Goal: Task Accomplishment & Management: Manage account settings

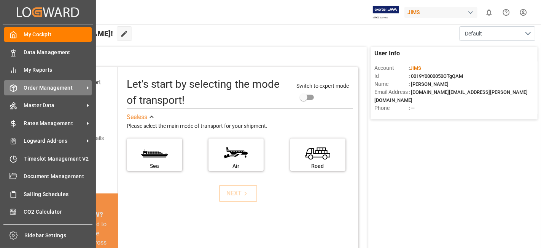
click at [48, 84] on span "Order Management" at bounding box center [54, 88] width 60 height 8
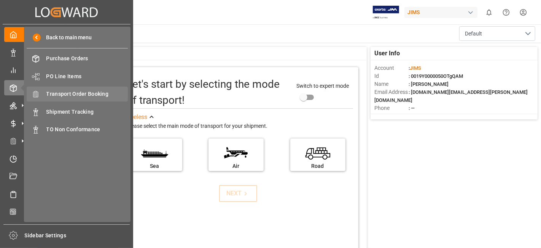
click at [81, 94] on span "Transport Order Booking" at bounding box center [87, 94] width 82 height 8
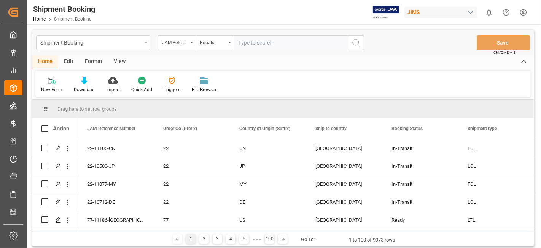
click at [267, 44] on input "text" at bounding box center [291, 42] width 114 height 14
click at [263, 44] on input "text" at bounding box center [291, 42] width 114 height 14
type input "77-10708-DE"
click at [357, 47] on button "search button" at bounding box center [356, 42] width 16 height 14
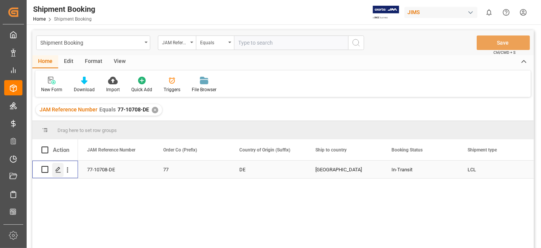
click at [57, 173] on div "Press SPACE to select this row." at bounding box center [57, 170] width 11 height 14
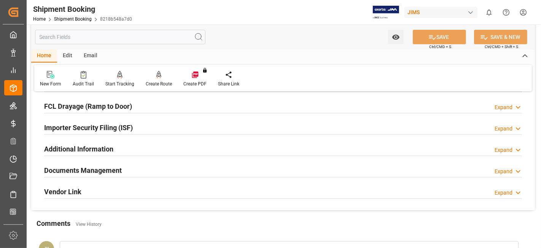
scroll to position [211, 0]
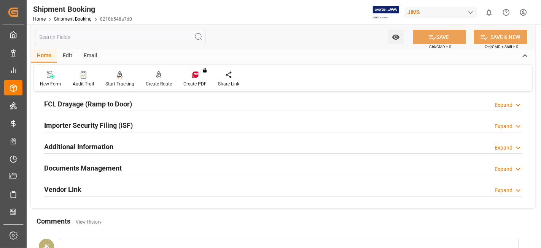
click at [64, 167] on h2 "Documents Management" at bounding box center [83, 168] width 78 height 10
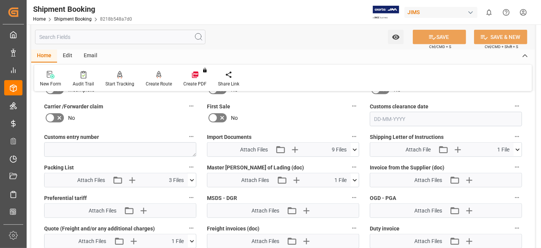
scroll to position [381, 0]
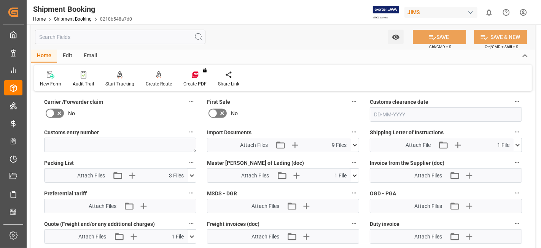
click at [353, 143] on icon at bounding box center [355, 145] width 8 height 8
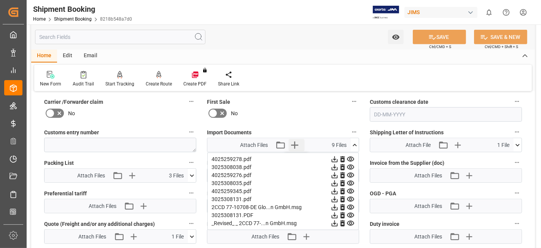
click at [294, 143] on icon "button" at bounding box center [295, 145] width 12 height 12
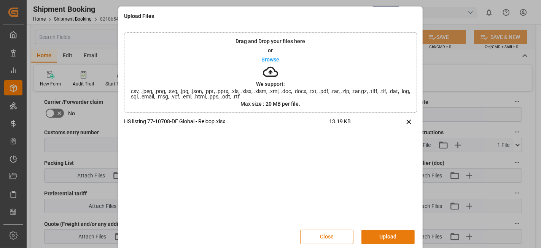
click at [374, 234] on button "Upload" at bounding box center [388, 236] width 53 height 14
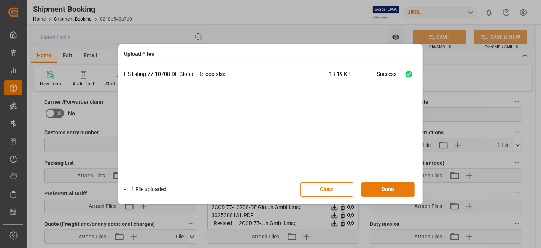
click at [379, 187] on button "Done" at bounding box center [388, 189] width 53 height 14
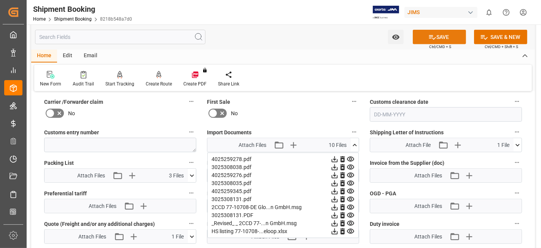
click at [426, 40] on button "SAVE" at bounding box center [439, 37] width 53 height 14
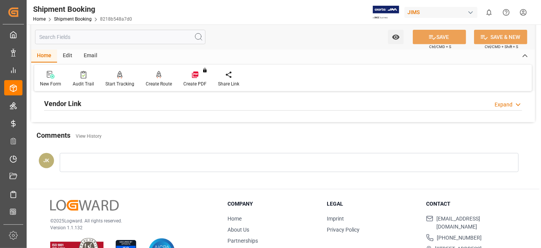
scroll to position [280, 0]
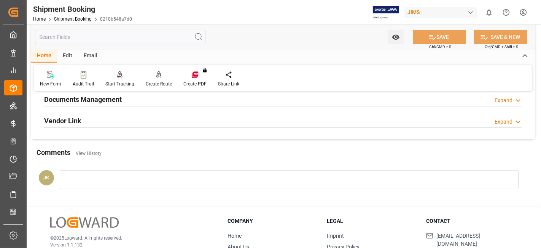
click at [94, 97] on h2 "Documents Management" at bounding box center [83, 99] width 78 height 10
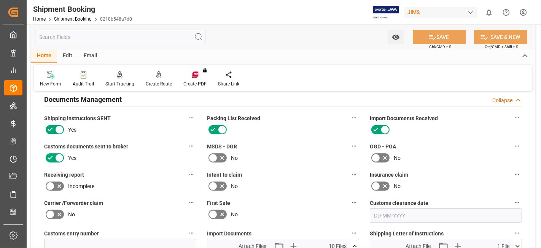
scroll to position [407, 0]
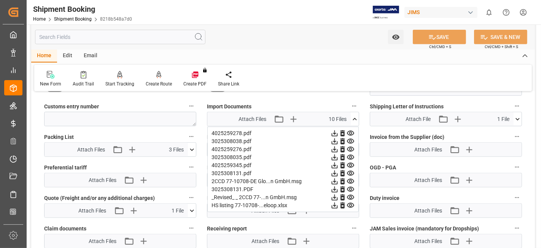
click at [355, 116] on icon at bounding box center [355, 119] width 8 height 8
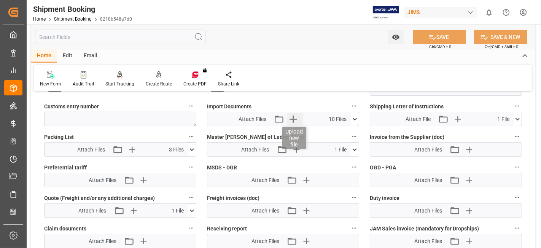
click at [294, 119] on icon "button" at bounding box center [293, 119] width 12 height 12
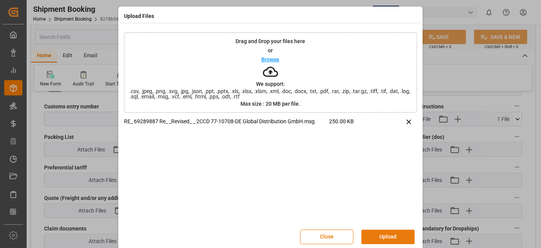
click at [378, 233] on button "Upload" at bounding box center [388, 236] width 53 height 14
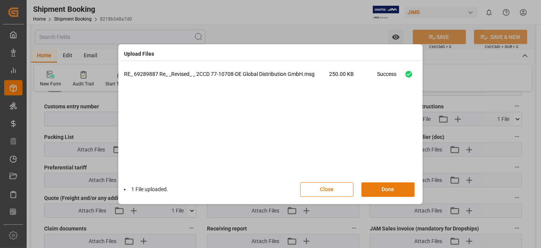
click at [375, 192] on button "Done" at bounding box center [388, 189] width 53 height 14
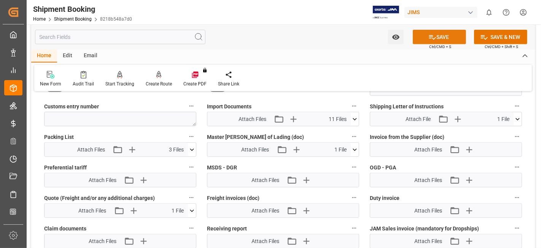
click at [431, 33] on icon at bounding box center [433, 37] width 8 height 8
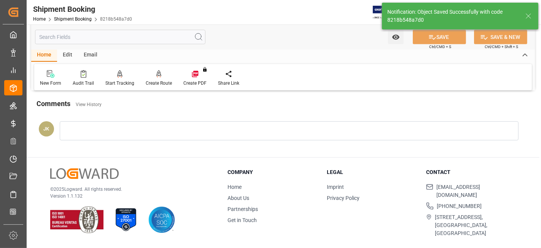
scroll to position [322, 0]
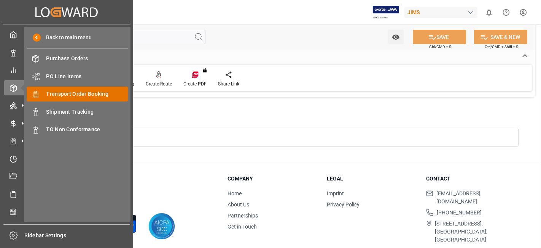
click at [85, 91] on span "Transport Order Booking" at bounding box center [87, 94] width 82 height 8
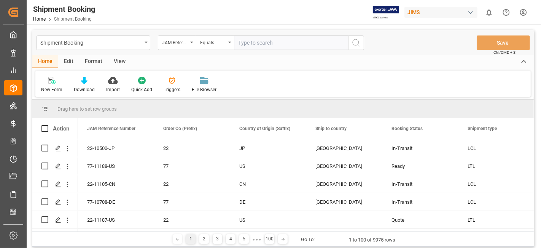
click at [249, 42] on input "text" at bounding box center [291, 42] width 114 height 14
type input "77-11064-[GEOGRAPHIC_DATA]"
click at [361, 44] on button "search button" at bounding box center [356, 42] width 16 height 14
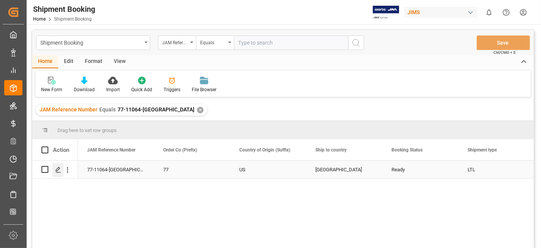
click at [58, 166] on icon "Press SPACE to select this row." at bounding box center [58, 169] width 6 height 6
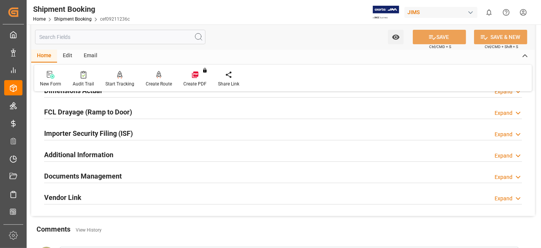
scroll to position [211, 0]
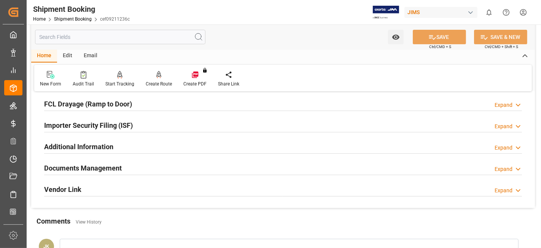
click at [57, 163] on h2 "Documents Management" at bounding box center [83, 168] width 78 height 10
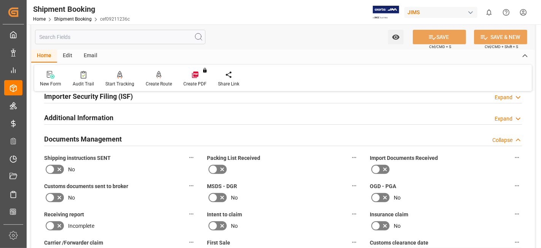
scroll to position [254, 0]
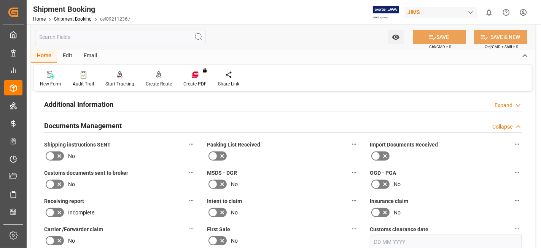
click at [59, 155] on icon at bounding box center [59, 155] width 9 height 9
click at [0, 0] on input "checkbox" at bounding box center [0, 0] width 0 height 0
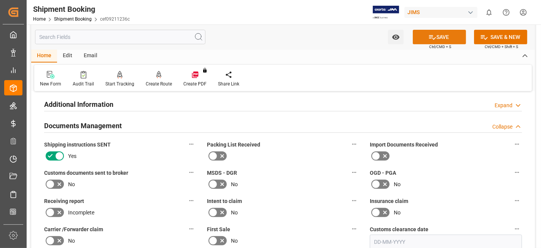
click at [432, 42] on button "SAVE" at bounding box center [439, 37] width 53 height 14
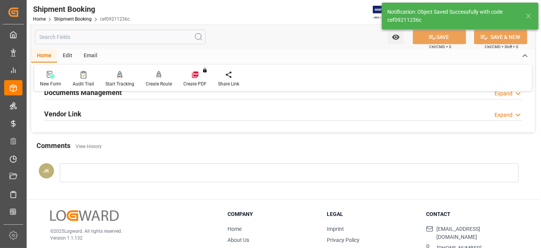
scroll to position [238, 0]
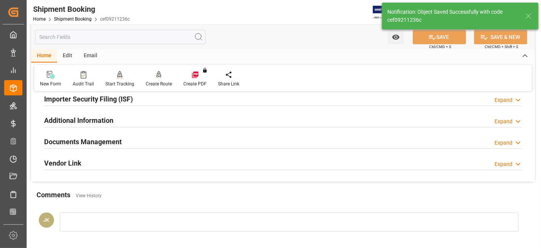
click at [152, 142] on div "Documents Management Expand" at bounding box center [283, 141] width 478 height 14
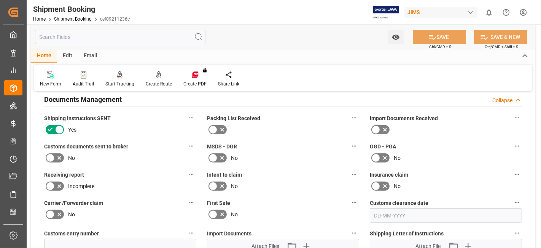
scroll to position [364, 0]
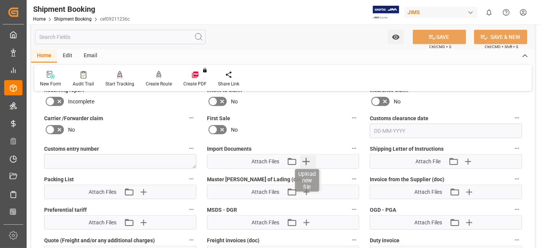
click at [309, 161] on icon "button" at bounding box center [306, 161] width 12 height 12
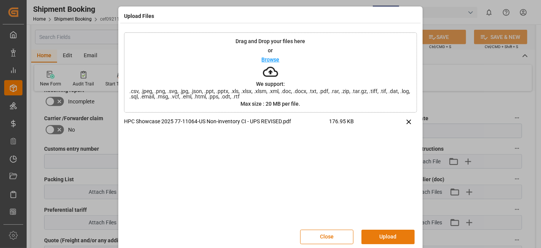
click at [385, 237] on button "Upload" at bounding box center [388, 236] width 53 height 14
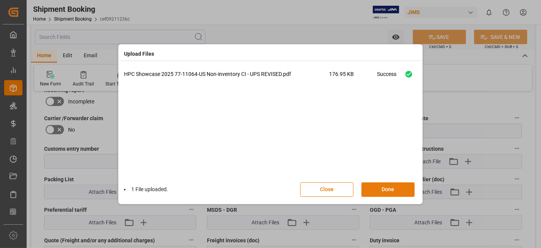
click at [375, 187] on button "Done" at bounding box center [388, 189] width 53 height 14
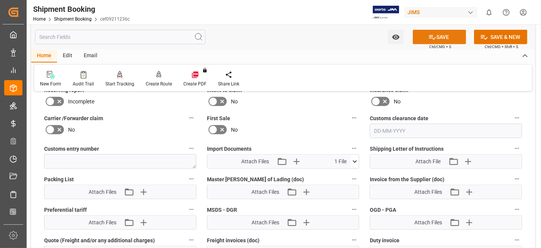
click at [422, 34] on button "SAVE" at bounding box center [439, 37] width 53 height 14
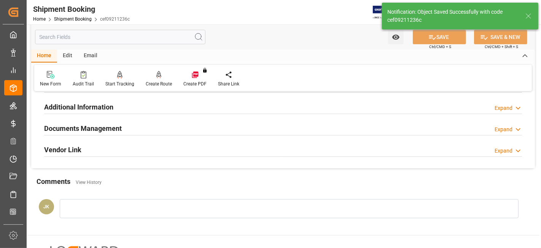
scroll to position [238, 0]
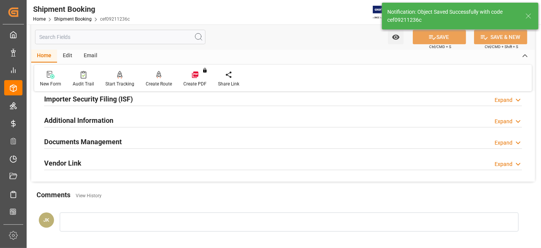
click at [176, 142] on div "Documents Management Expand" at bounding box center [283, 141] width 478 height 14
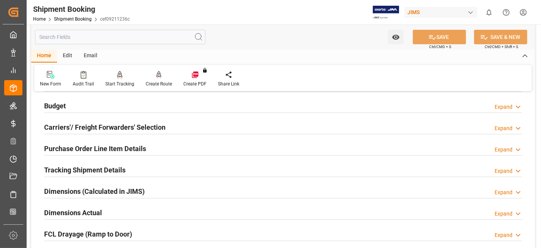
scroll to position [69, 0]
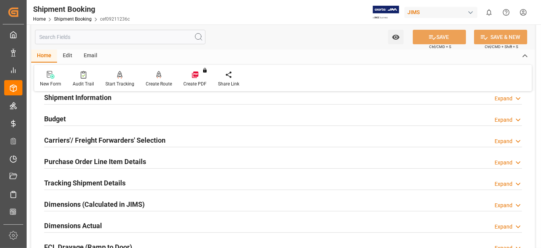
click at [89, 180] on h2 "Tracking Shipment Details" at bounding box center [84, 182] width 81 height 10
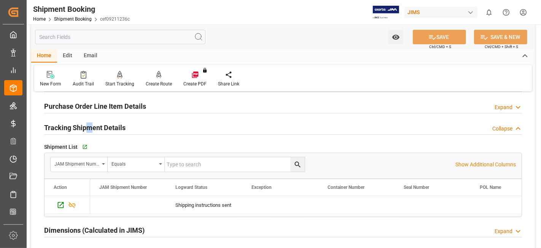
scroll to position [111, 0]
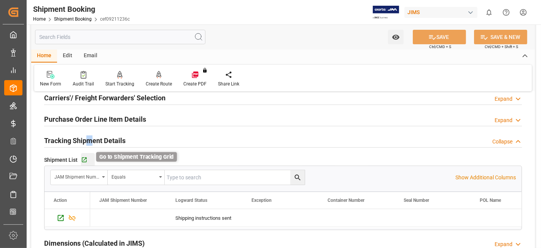
click at [85, 158] on icon "button" at bounding box center [84, 160] width 6 height 6
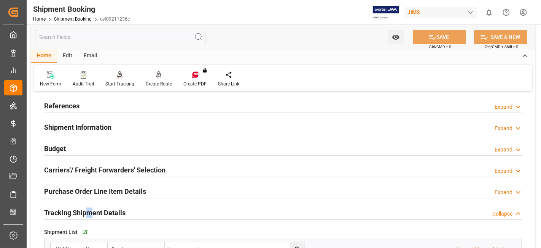
scroll to position [26, 0]
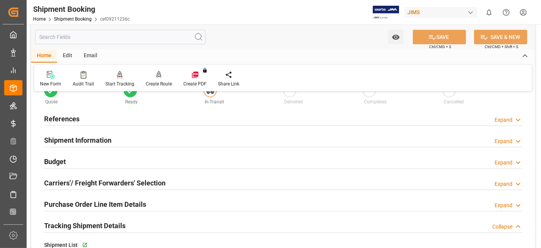
click at [88, 164] on div "Budget Expand" at bounding box center [283, 160] width 478 height 14
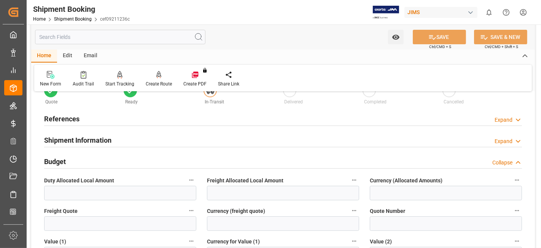
click at [88, 164] on div "Budget Collapse" at bounding box center [283, 160] width 478 height 14
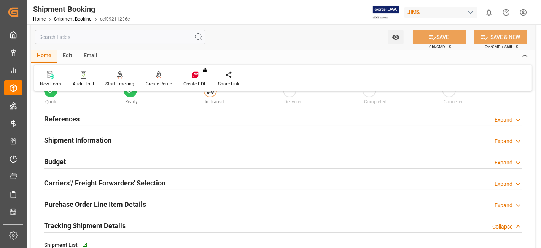
click at [77, 118] on h2 "References" at bounding box center [61, 118] width 35 height 10
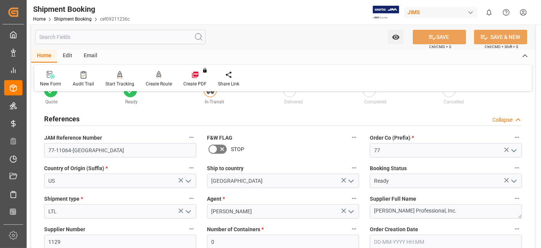
click at [77, 118] on h2 "References" at bounding box center [61, 118] width 35 height 10
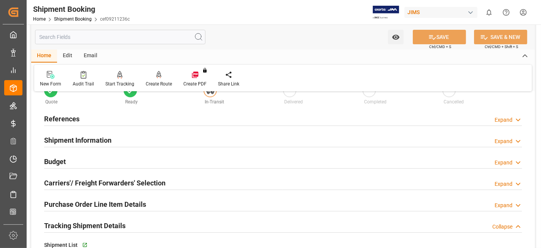
click at [83, 182] on h2 "Carriers'/ Freight Forwarders' Selection" at bounding box center [104, 182] width 121 height 10
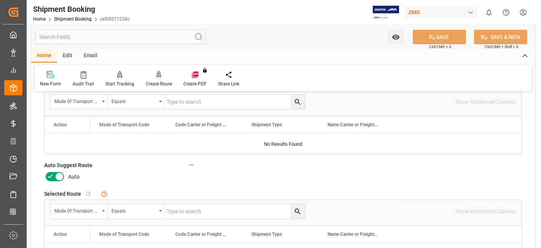
scroll to position [153, 0]
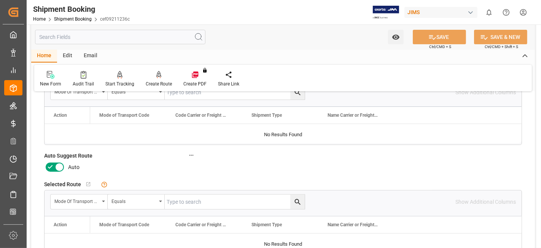
click at [49, 162] on icon at bounding box center [50, 166] width 9 height 9
click at [0, 0] on input "checkbox" at bounding box center [0, 0] width 0 height 0
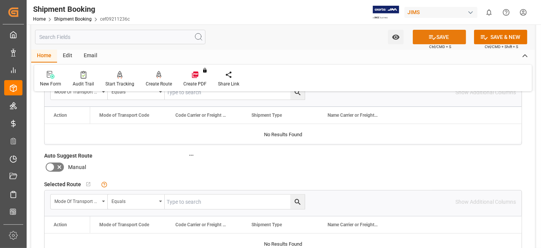
click at [431, 42] on button "SAVE" at bounding box center [439, 37] width 53 height 14
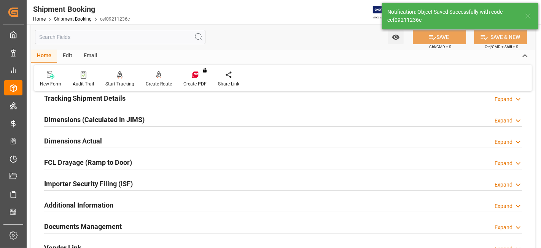
scroll to position [111, 0]
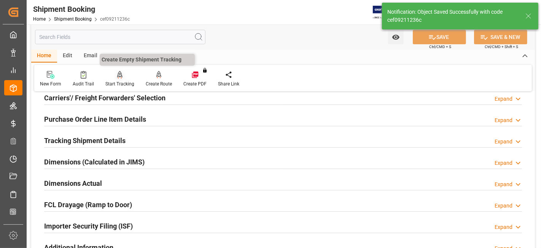
click at [121, 80] on div "Start Tracking" at bounding box center [119, 83] width 29 height 7
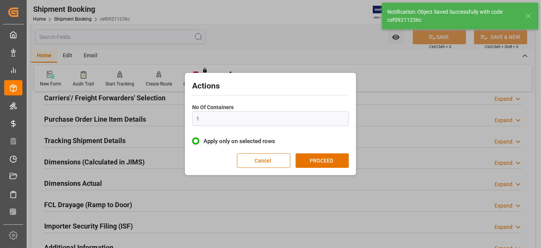
click at [262, 157] on button "Cancel" at bounding box center [263, 160] width 53 height 14
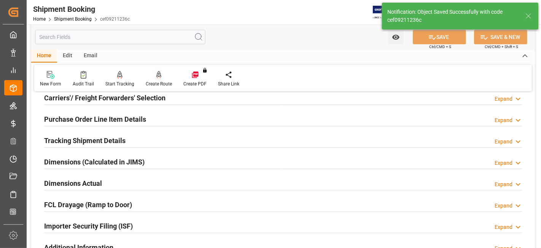
click at [157, 77] on icon at bounding box center [159, 74] width 5 height 6
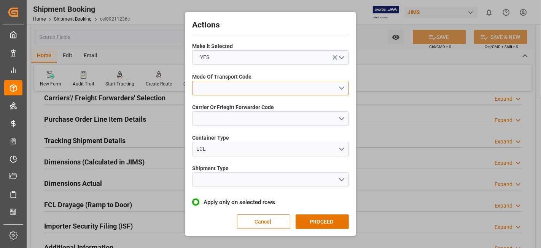
click at [339, 88] on button "open menu" at bounding box center [270, 88] width 157 height 14
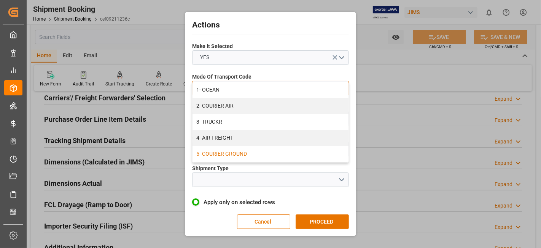
click at [281, 153] on div "5- COURIER GROUND" at bounding box center [271, 154] width 156 height 16
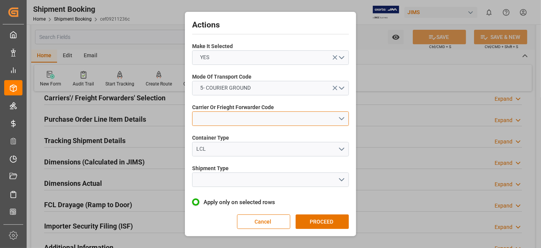
click at [340, 118] on button "open menu" at bounding box center [270, 118] width 157 height 14
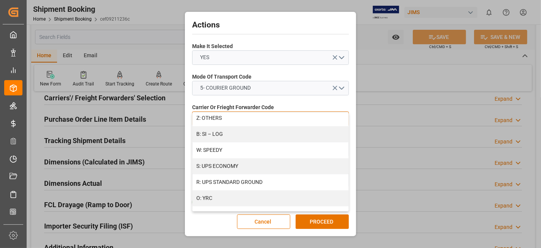
scroll to position [453, 0]
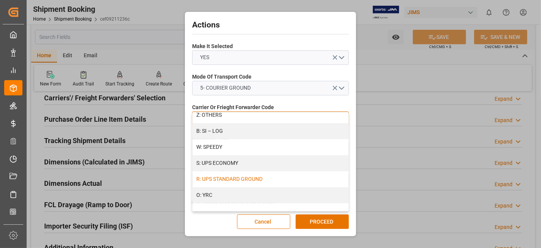
click at [231, 177] on div "R: UPS STANDARD GROUND" at bounding box center [271, 179] width 156 height 16
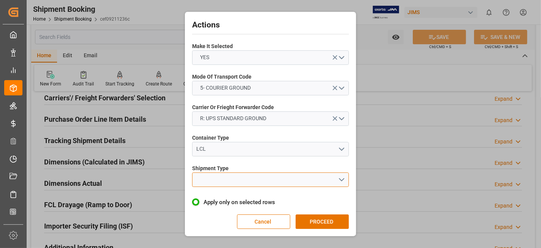
click at [343, 177] on button "open menu" at bounding box center [270, 179] width 157 height 14
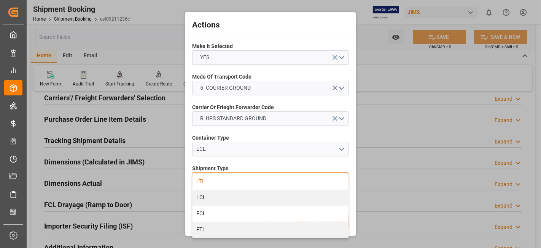
click at [263, 181] on div "LTL" at bounding box center [271, 181] width 156 height 16
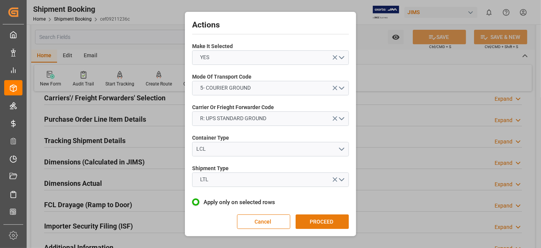
click at [322, 219] on button "PROCEED" at bounding box center [322, 221] width 53 height 14
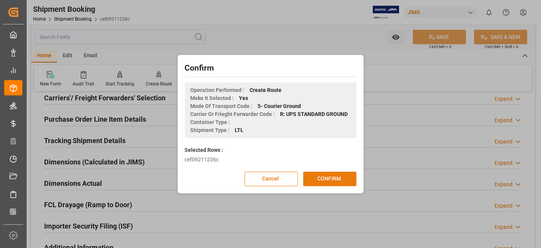
click at [317, 183] on button "CONFIRM" at bounding box center [329, 178] width 53 height 14
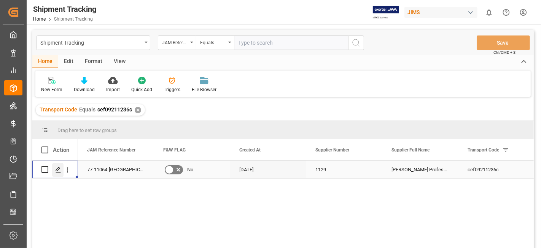
click at [55, 169] on icon "Press SPACE to select this row." at bounding box center [58, 169] width 6 height 6
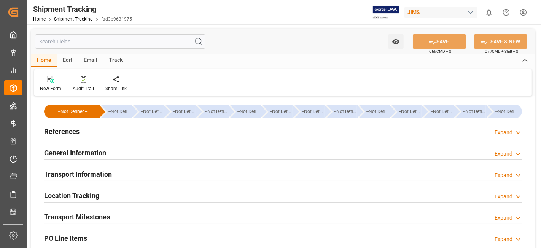
type input "12-09-2025"
click at [88, 135] on div "References Expand" at bounding box center [283, 130] width 478 height 14
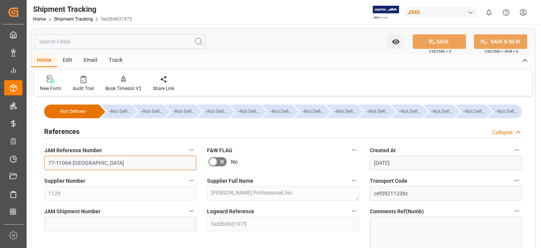
drag, startPoint x: 86, startPoint y: 168, endPoint x: 42, endPoint y: 162, distance: 44.6
click at [42, 162] on div "JAM Reference Number 77-11064-US" at bounding box center [120, 157] width 163 height 30
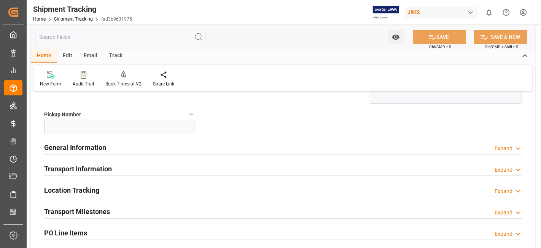
scroll to position [169, 0]
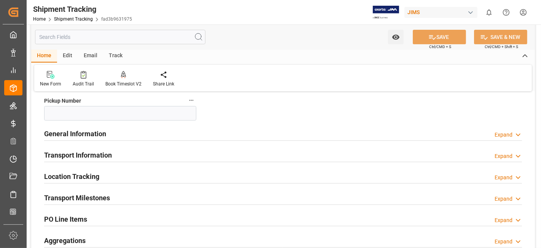
click at [92, 159] on h2 "Transport Information" at bounding box center [78, 155] width 68 height 10
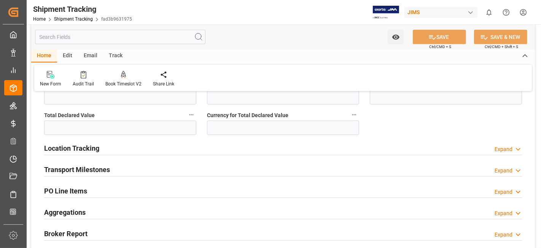
scroll to position [550, 0]
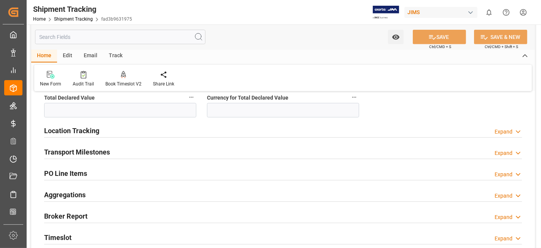
click at [101, 147] on h2 "Transport Milestones" at bounding box center [77, 152] width 66 height 10
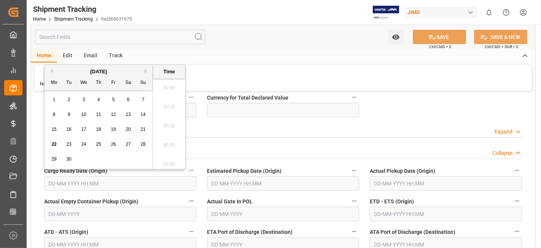
click at [91, 184] on input "text" at bounding box center [120, 183] width 152 height 14
click at [76, 137] on div "22 23 24 25 26 27 28" at bounding box center [99, 144] width 104 height 15
click at [115, 130] on span "19" at bounding box center [113, 128] width 5 height 5
type input "19-09-2025 00:00"
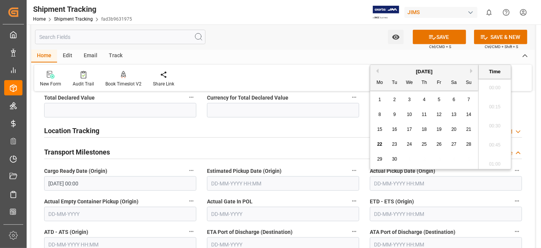
click at [395, 184] on input "text" at bounding box center [446, 183] width 152 height 14
click at [402, 136] on div "15 16 17 18 19 20 21" at bounding box center [425, 129] width 104 height 15
click at [439, 129] on span "19" at bounding box center [439, 128] width 5 height 5
type input "19-09-2025 00:00"
click at [397, 208] on input "text" at bounding box center [446, 213] width 152 height 14
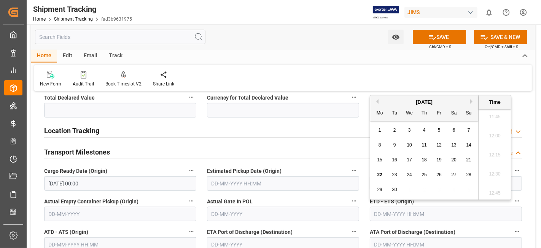
click at [398, 167] on div "15 16 17 18 19 20 21" at bounding box center [425, 159] width 104 height 15
click at [437, 162] on span "19" at bounding box center [439, 159] width 5 height 5
type input "19-09-2025 00:00"
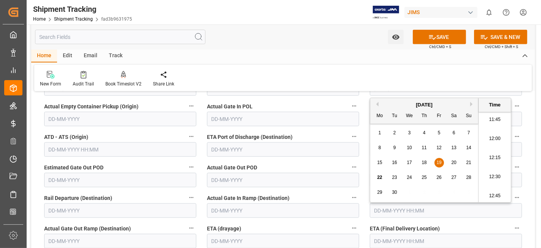
scroll to position [677, 0]
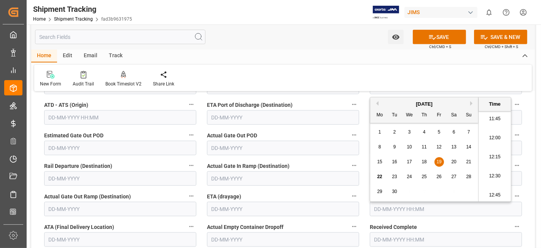
click at [401, 204] on input "text" at bounding box center [446, 208] width 152 height 14
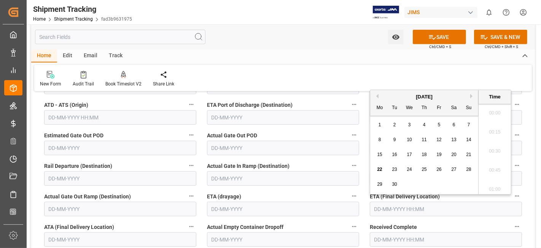
scroll to position [896, 0]
click at [378, 170] on span "22" at bounding box center [379, 168] width 5 height 5
type input "22-09-2025 00:00"
click at [420, 37] on button "SAVE" at bounding box center [439, 37] width 53 height 14
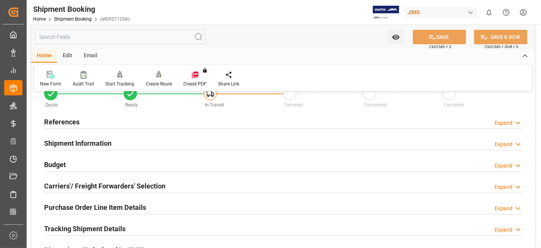
scroll to position [42, 0]
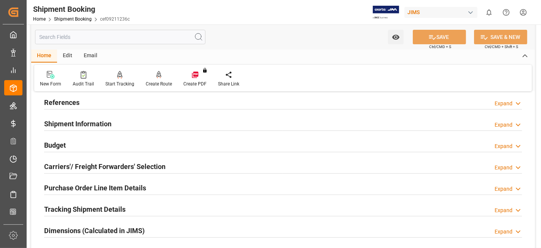
click at [139, 170] on h2 "Carriers'/ Freight Forwarders' Selection" at bounding box center [104, 166] width 121 height 10
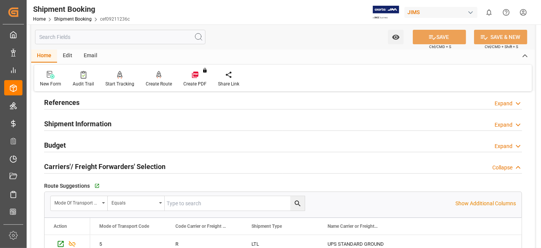
click at [139, 170] on h2 "Carriers'/ Freight Forwarders' Selection" at bounding box center [104, 166] width 121 height 10
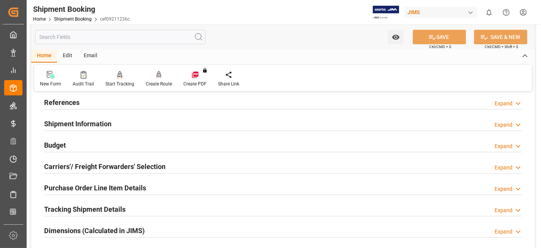
scroll to position [85, 0]
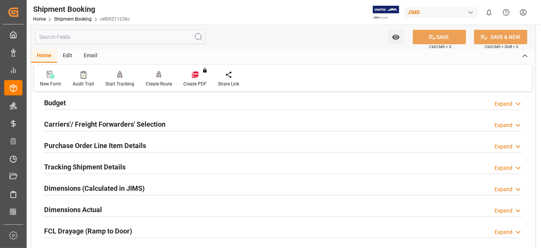
click at [128, 144] on h2 "Purchase Order Line Item Details" at bounding box center [95, 145] width 102 height 10
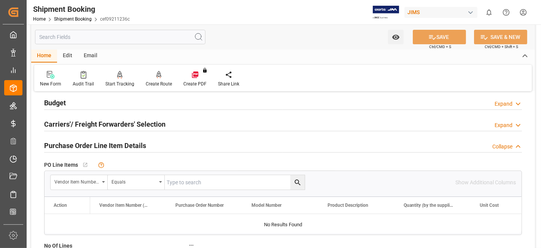
click at [128, 144] on h2 "Purchase Order Line Item Details" at bounding box center [95, 145] width 102 height 10
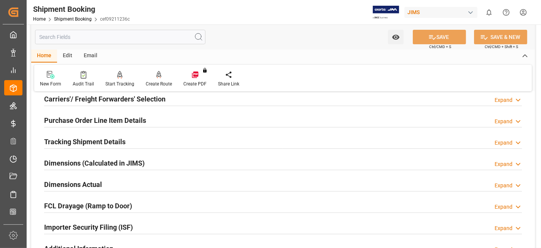
scroll to position [127, 0]
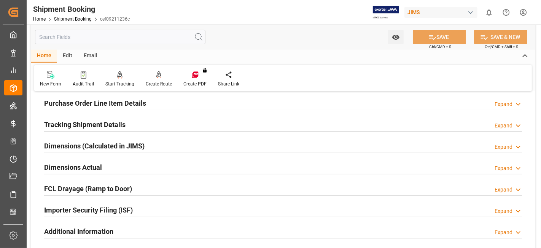
click at [125, 167] on div "Dimensions Actual Expand" at bounding box center [283, 166] width 478 height 14
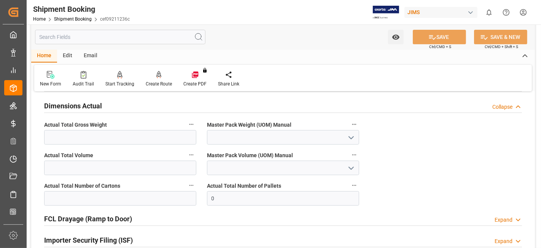
scroll to position [169, 0]
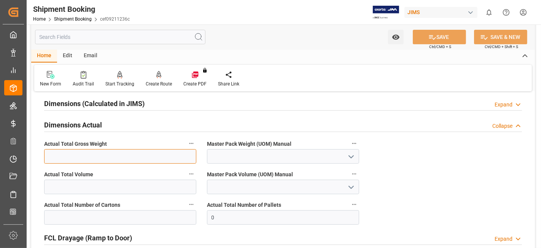
click at [71, 150] on input "text" at bounding box center [120, 156] width 152 height 14
type input "9.6"
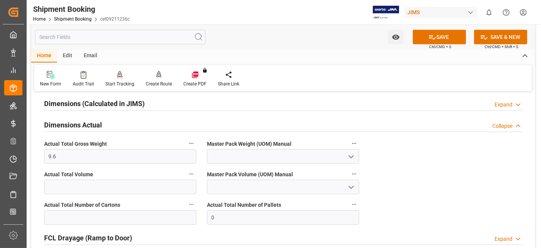
click at [351, 158] on icon "open menu" at bounding box center [351, 156] width 9 height 9
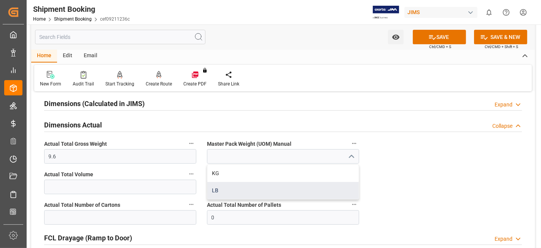
click at [273, 185] on div "LB" at bounding box center [284, 190] width 152 height 17
type input "LB"
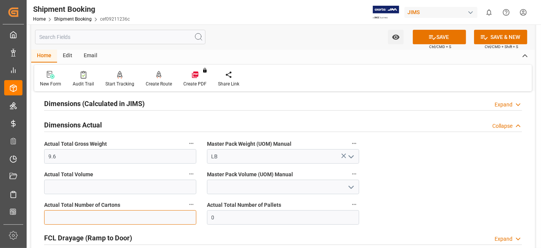
click at [104, 217] on input "text" at bounding box center [120, 217] width 152 height 14
type input "1"
click at [418, 40] on button "SAVE" at bounding box center [439, 37] width 53 height 14
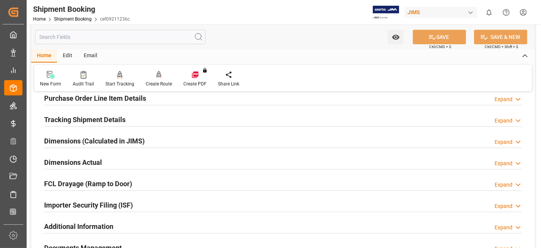
scroll to position [42, 0]
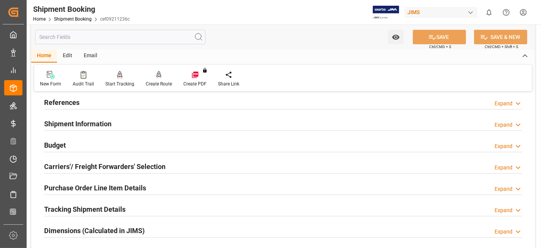
click at [74, 147] on div "Budget Expand" at bounding box center [283, 144] width 478 height 14
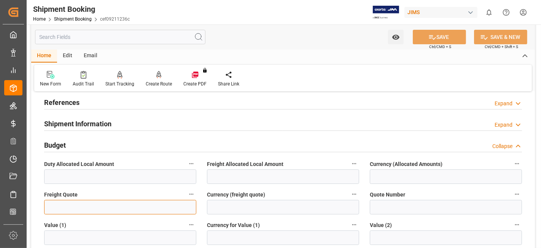
click at [74, 210] on input "text" at bounding box center [120, 207] width 152 height 14
type input "80"
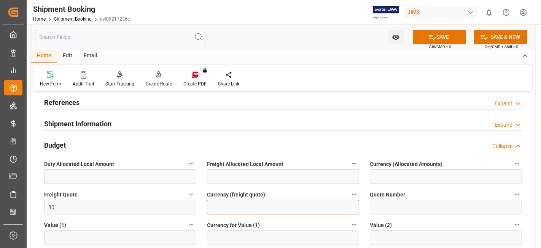
click at [238, 207] on input at bounding box center [283, 207] width 152 height 14
type input "CAD"
click at [429, 34] on icon at bounding box center [433, 37] width 8 height 8
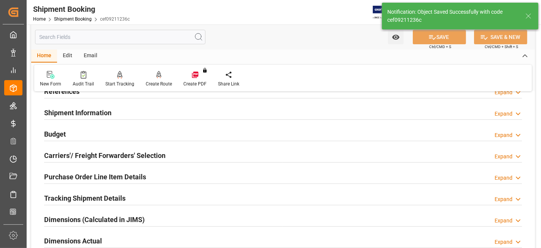
scroll to position [0, 0]
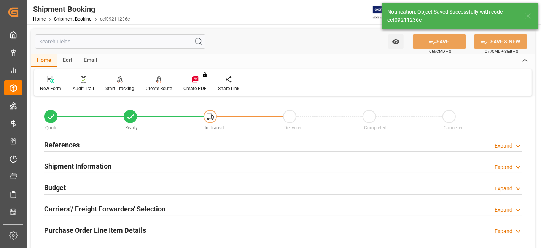
click at [86, 145] on div "References Expand" at bounding box center [283, 144] width 478 height 14
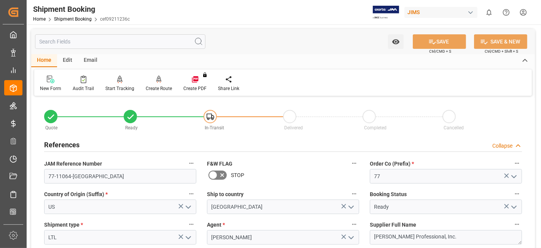
click at [86, 144] on div "References Collapse" at bounding box center [283, 144] width 478 height 14
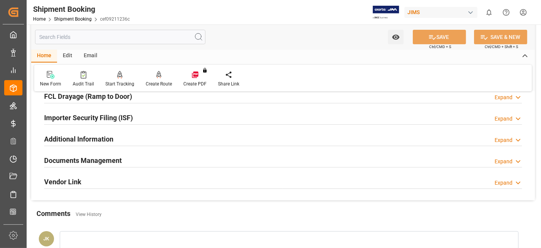
scroll to position [254, 0]
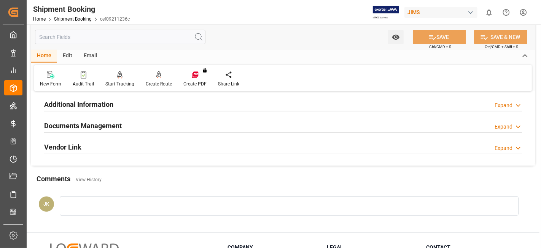
click at [91, 126] on h2 "Documents Management" at bounding box center [83, 125] width 78 height 10
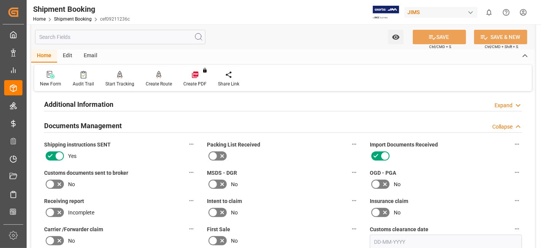
click at [57, 179] on icon at bounding box center [59, 183] width 9 height 9
click at [0, 0] on input "checkbox" at bounding box center [0, 0] width 0 height 0
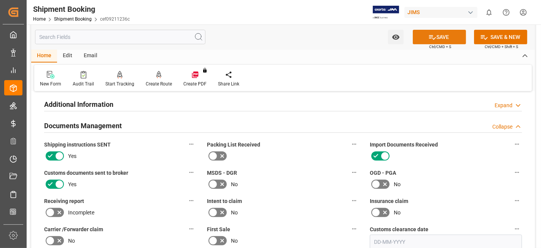
click at [430, 36] on icon at bounding box center [433, 37] width 8 height 8
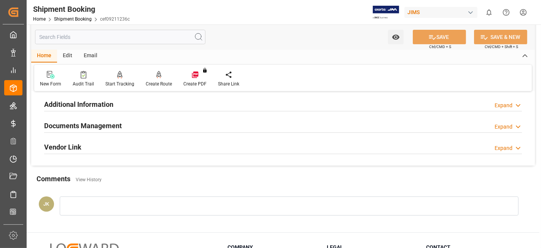
drag, startPoint x: 143, startPoint y: 124, endPoint x: 233, endPoint y: 157, distance: 95.2
click at [143, 124] on div "Documents Management Expand" at bounding box center [283, 125] width 478 height 14
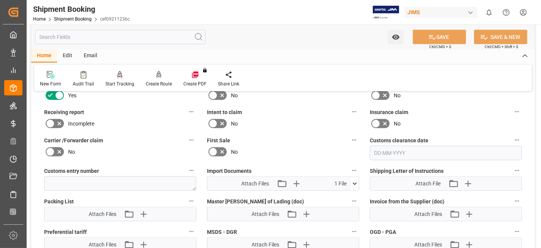
scroll to position [423, 0]
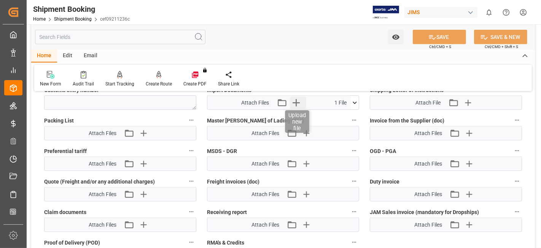
click at [300, 100] on icon "button" at bounding box center [296, 102] width 12 height 12
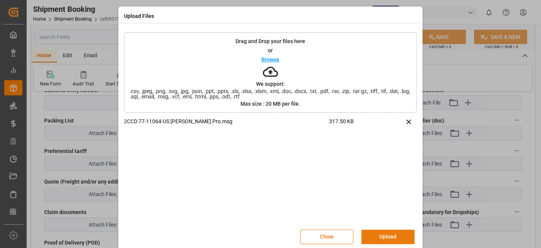
click at [381, 233] on button "Upload" at bounding box center [388, 236] width 53 height 14
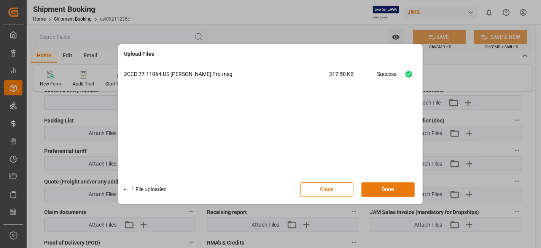
click at [375, 187] on button "Done" at bounding box center [388, 189] width 53 height 14
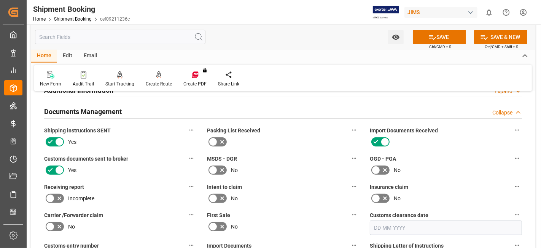
scroll to position [254, 0]
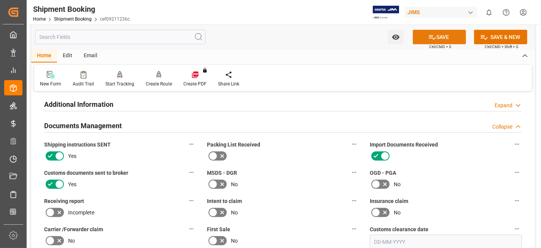
click at [433, 39] on icon at bounding box center [433, 37] width 7 height 5
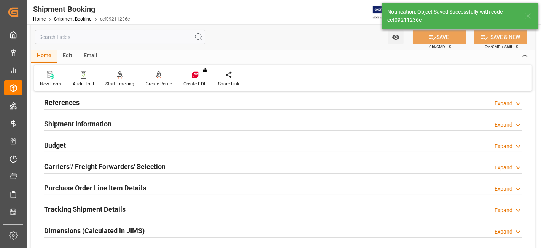
scroll to position [0, 0]
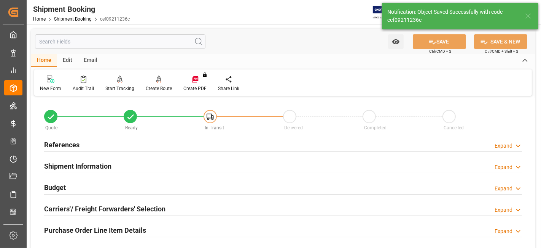
click at [69, 144] on h2 "References" at bounding box center [61, 144] width 35 height 10
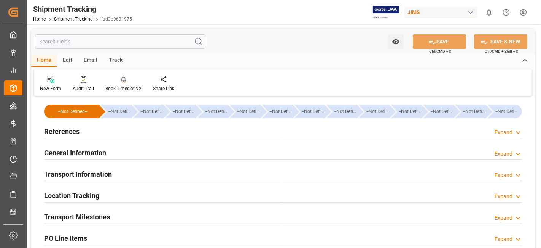
click at [103, 213] on h2 "Transport Milestones" at bounding box center [77, 216] width 66 height 10
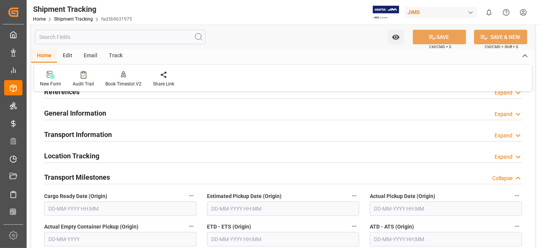
scroll to position [85, 0]
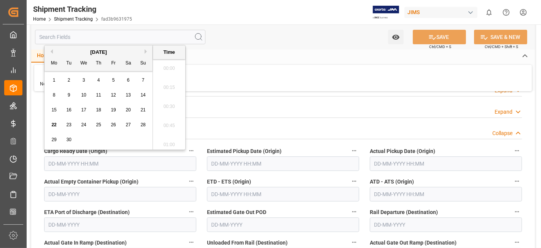
click at [96, 161] on input "text" at bounding box center [120, 163] width 152 height 14
click at [74, 119] on div "22 23 24 25 26 27 28" at bounding box center [99, 124] width 104 height 15
click at [113, 113] on div "19" at bounding box center [114, 109] width 10 height 9
type input "19-09-2025 00:00"
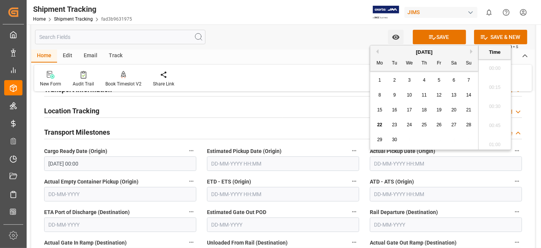
click at [394, 159] on input "text" at bounding box center [446, 163] width 152 height 14
click at [398, 117] on div "15 16 17 18 19 20 21" at bounding box center [425, 109] width 104 height 15
click at [441, 110] on span "19" at bounding box center [439, 109] width 5 height 5
type input "19-09-2025 00:00"
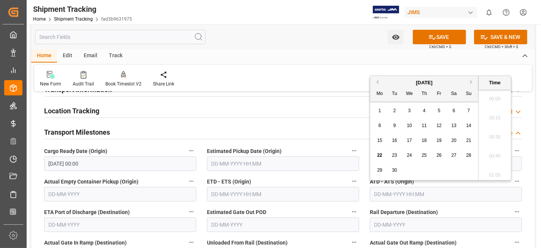
click at [396, 194] on input "text" at bounding box center [446, 194] width 152 height 14
click at [401, 146] on div "15 16 17 18 19 20 21" at bounding box center [425, 140] width 104 height 15
click at [440, 142] on span "19" at bounding box center [439, 139] width 5 height 5
click at [426, 191] on input "19-09-2025 00:00" at bounding box center [446, 194] width 152 height 14
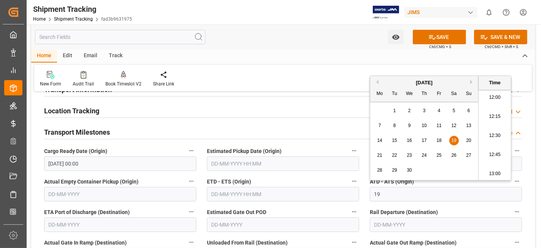
type input "1"
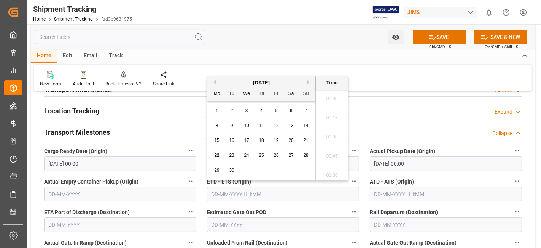
click at [230, 194] on input "text" at bounding box center [283, 194] width 152 height 14
click at [240, 147] on div "15 16 17 18 19 20 21" at bounding box center [262, 140] width 104 height 15
click at [276, 142] on span "19" at bounding box center [276, 139] width 5 height 5
type input "19-09-2025 00:00"
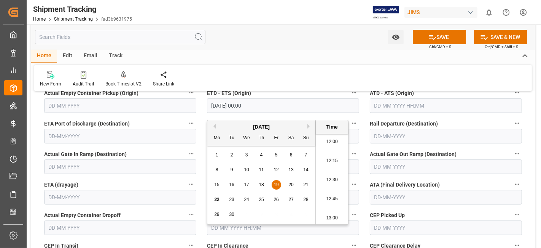
scroll to position [169, 0]
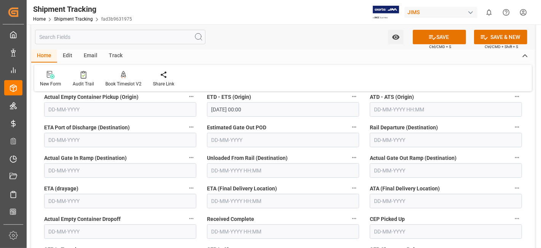
click at [200, 204] on div "ETA (drayage)" at bounding box center [120, 195] width 163 height 30
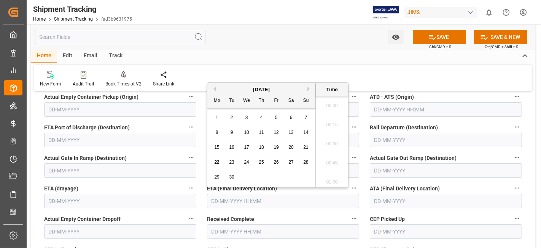
click at [237, 204] on input "text" at bounding box center [283, 200] width 152 height 14
click at [218, 163] on span "22" at bounding box center [216, 161] width 5 height 5
type input "22-09-2025 00:00"
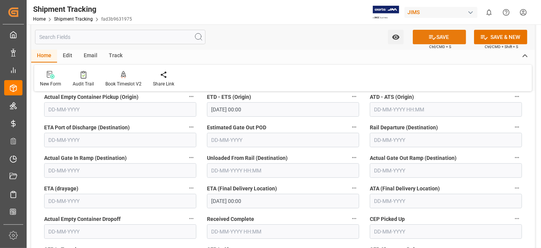
click at [423, 42] on button "SAVE" at bounding box center [439, 37] width 53 height 14
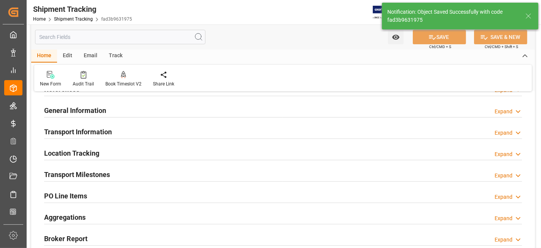
scroll to position [0, 0]
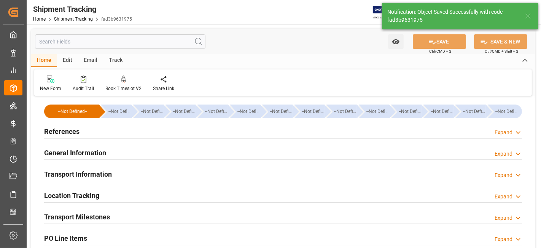
click at [110, 132] on div "References Expand" at bounding box center [283, 130] width 478 height 14
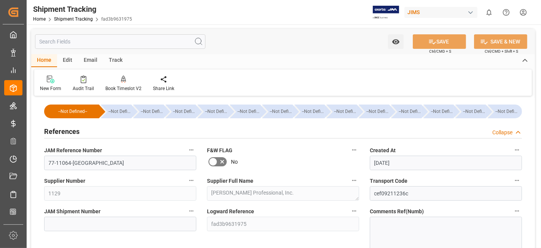
click at [110, 132] on div "References Collapse" at bounding box center [283, 130] width 478 height 14
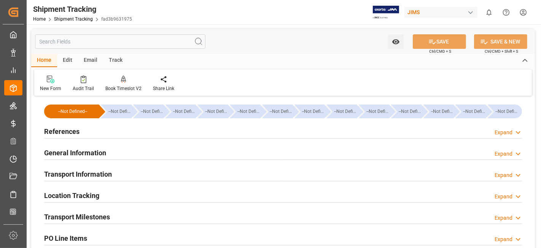
click at [95, 157] on h2 "General Information" at bounding box center [75, 152] width 62 height 10
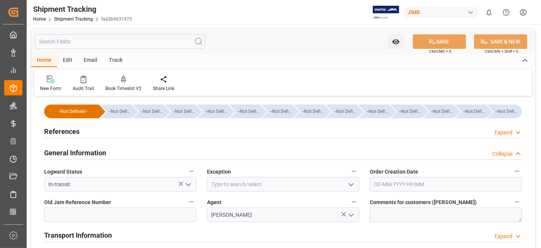
click at [96, 156] on h2 "General Information" at bounding box center [75, 152] width 62 height 10
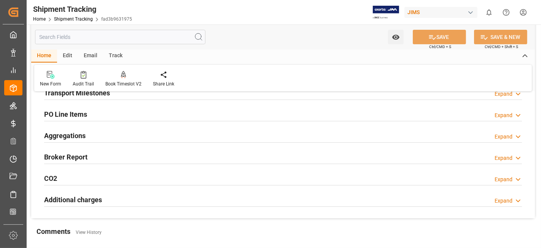
scroll to position [127, 0]
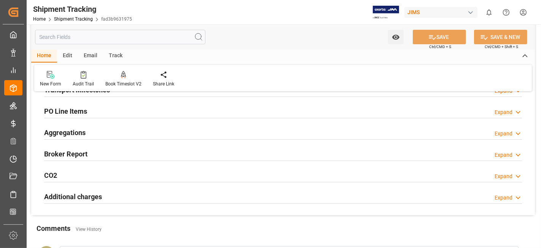
click at [89, 139] on div at bounding box center [283, 139] width 478 height 0
click at [96, 132] on div "Aggregations Expand" at bounding box center [283, 132] width 478 height 14
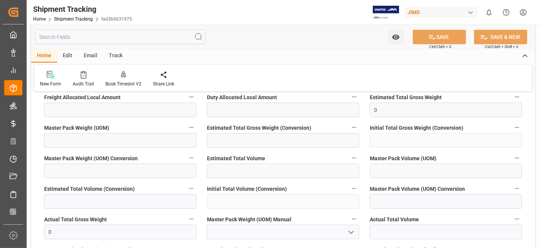
scroll to position [211, 0]
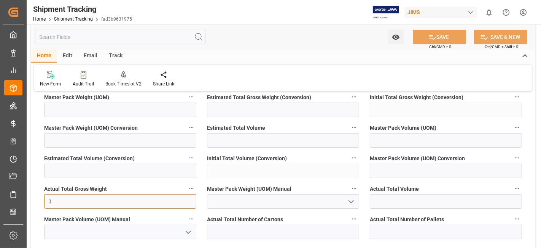
click at [96, 202] on input "0" at bounding box center [120, 201] width 152 height 14
type input "9.6"
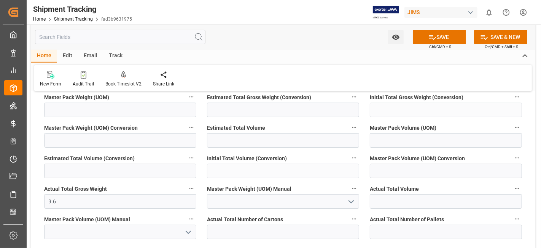
drag, startPoint x: 348, startPoint y: 197, endPoint x: 314, endPoint y: 197, distance: 34.7
click at [348, 197] on icon "open menu" at bounding box center [351, 201] width 9 height 9
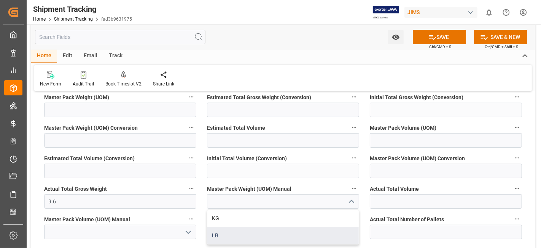
click at [253, 236] on div "LB" at bounding box center [284, 235] width 152 height 17
type input "LB"
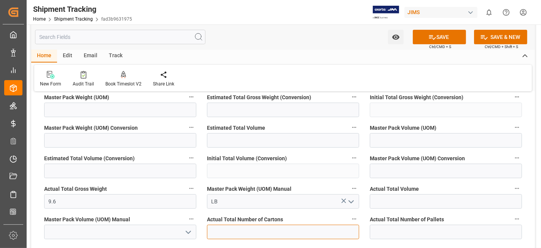
click at [316, 224] on input "text" at bounding box center [283, 231] width 152 height 14
type input "1"
click at [439, 39] on button "SAVE" at bounding box center [439, 37] width 53 height 14
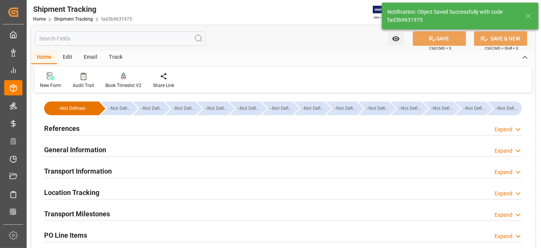
scroll to position [0, 0]
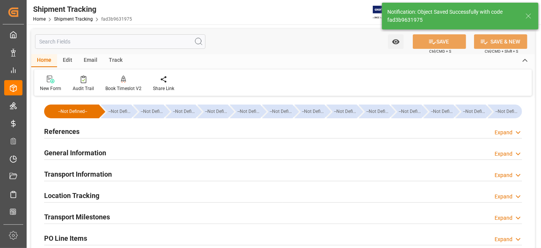
click at [124, 172] on div "Transport Information Expand" at bounding box center [283, 173] width 478 height 14
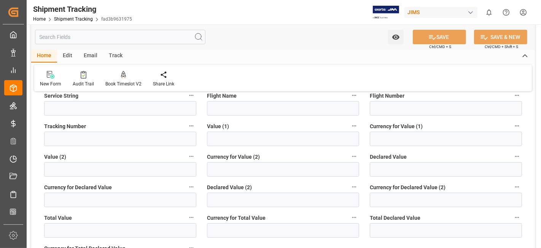
scroll to position [169, 0]
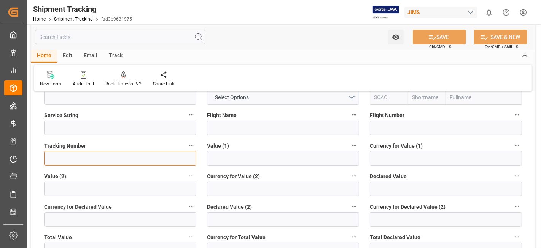
click at [101, 151] on input at bounding box center [120, 158] width 152 height 14
paste input "1Z1693W76666369175"
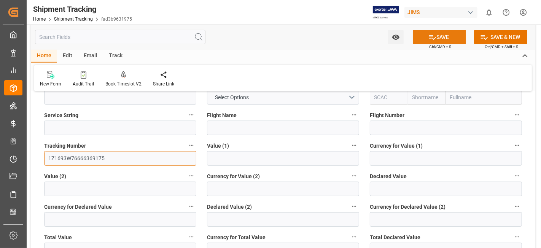
type input "1Z1693W76666369175"
click at [423, 34] on button "SAVE" at bounding box center [439, 37] width 53 height 14
